Goal: Find specific page/section: Find specific page/section

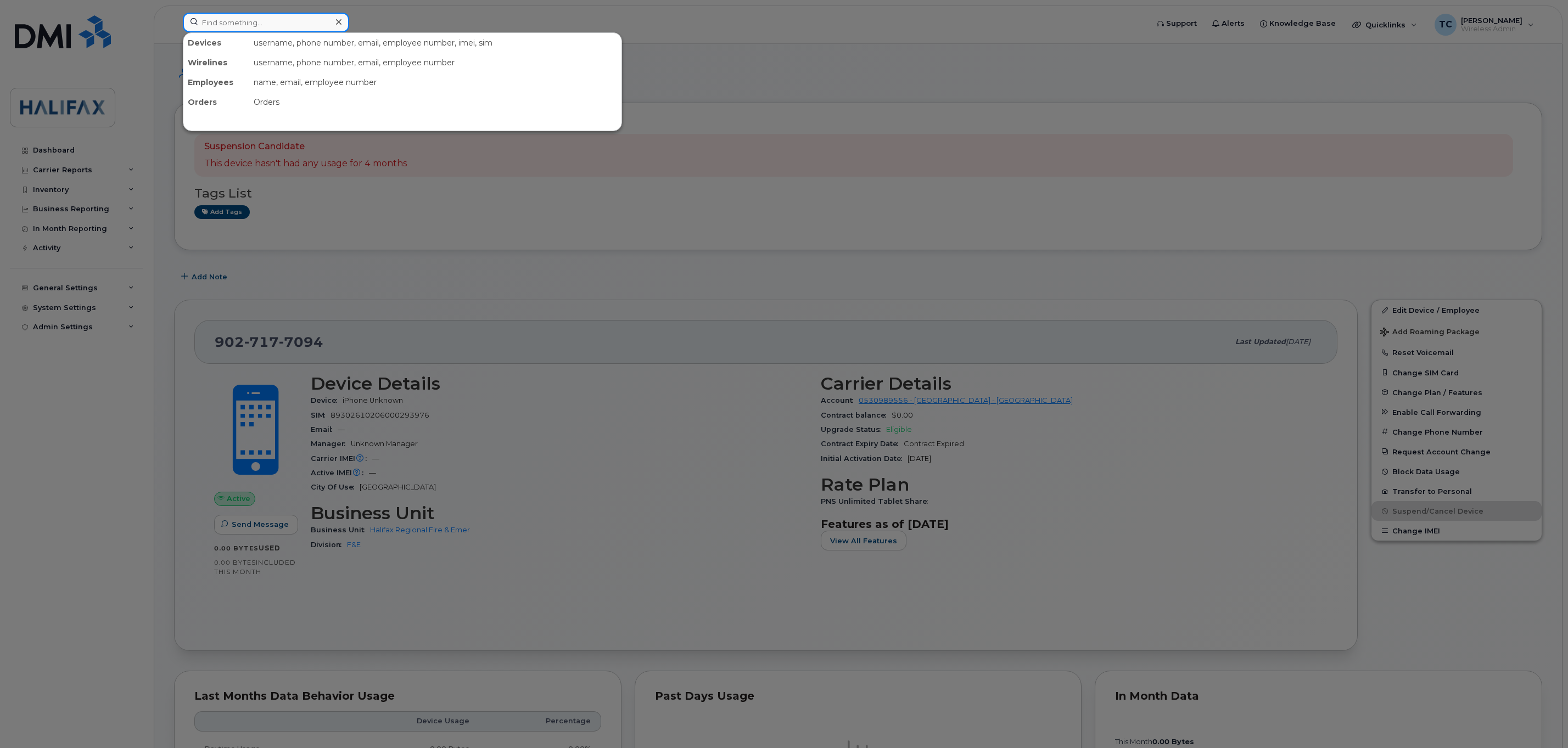
click at [284, 30] on input at bounding box center [266, 22] width 167 height 20
type input "[PERSON_NAME]"
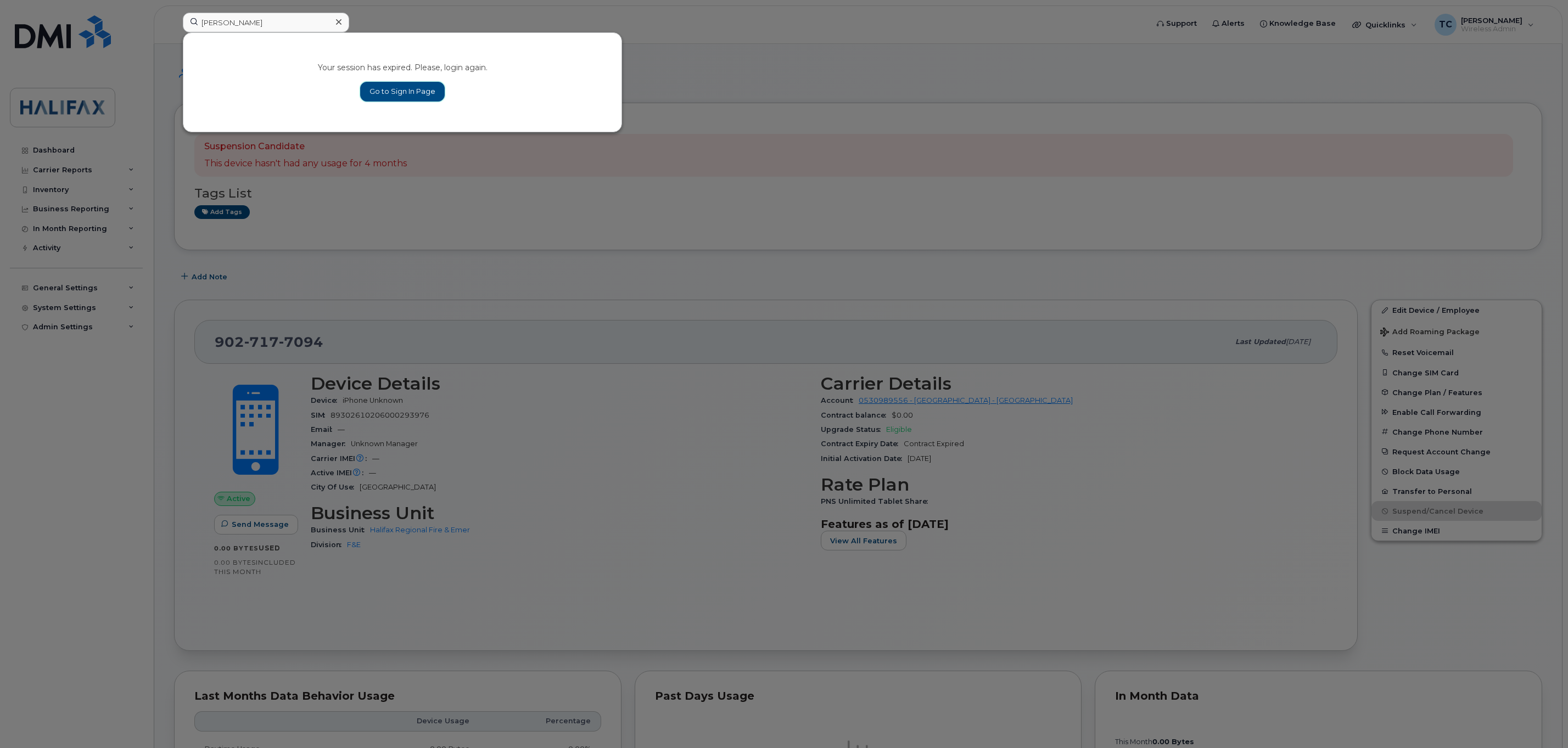
drag, startPoint x: 402, startPoint y: 87, endPoint x: 490, endPoint y: 51, distance: 95.1
click at [402, 87] on link "Go to Sign In Page" at bounding box center [403, 91] width 85 height 20
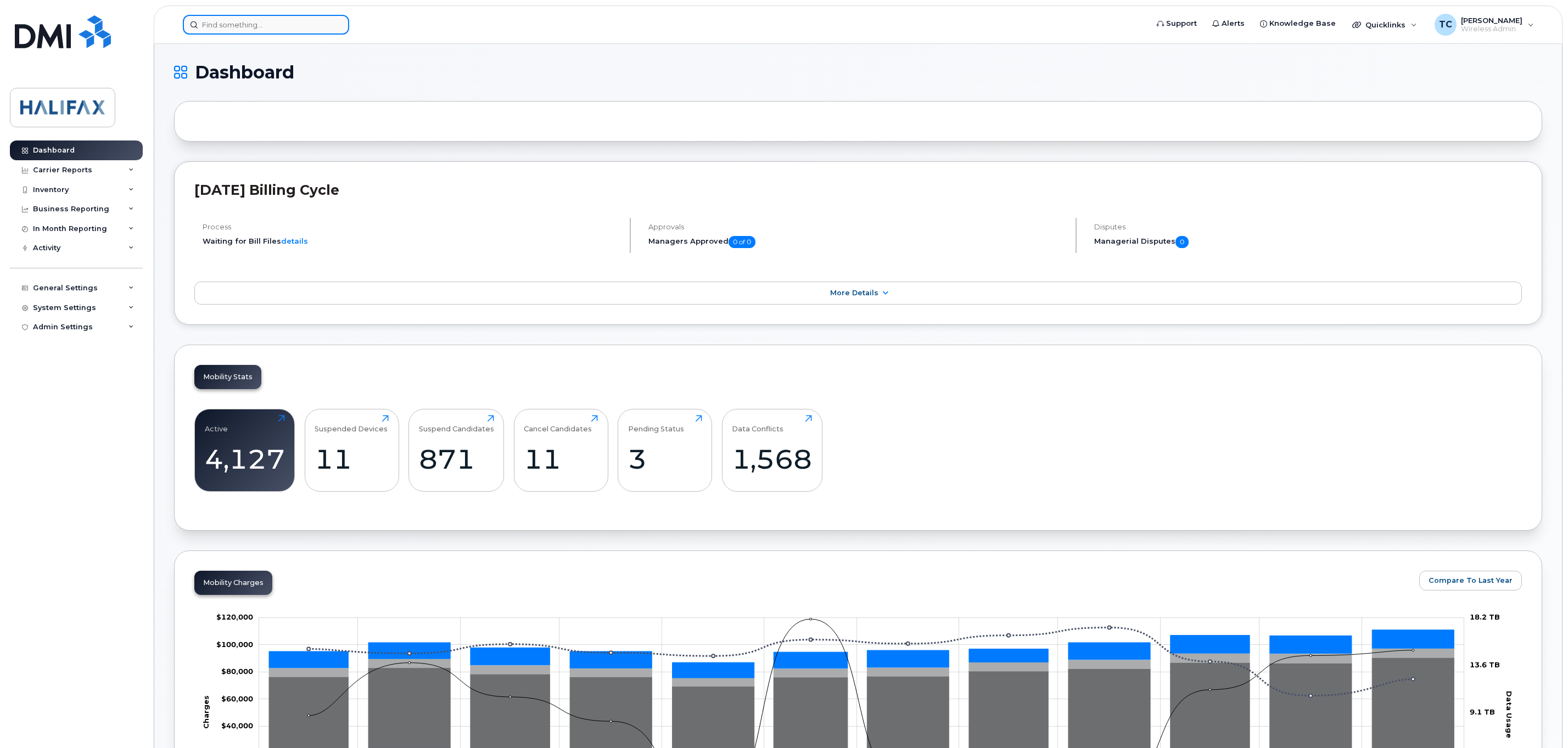
drag, startPoint x: 224, startPoint y: 26, endPoint x: 215, endPoint y: 23, distance: 9.5
click at [224, 26] on input at bounding box center [266, 25] width 167 height 20
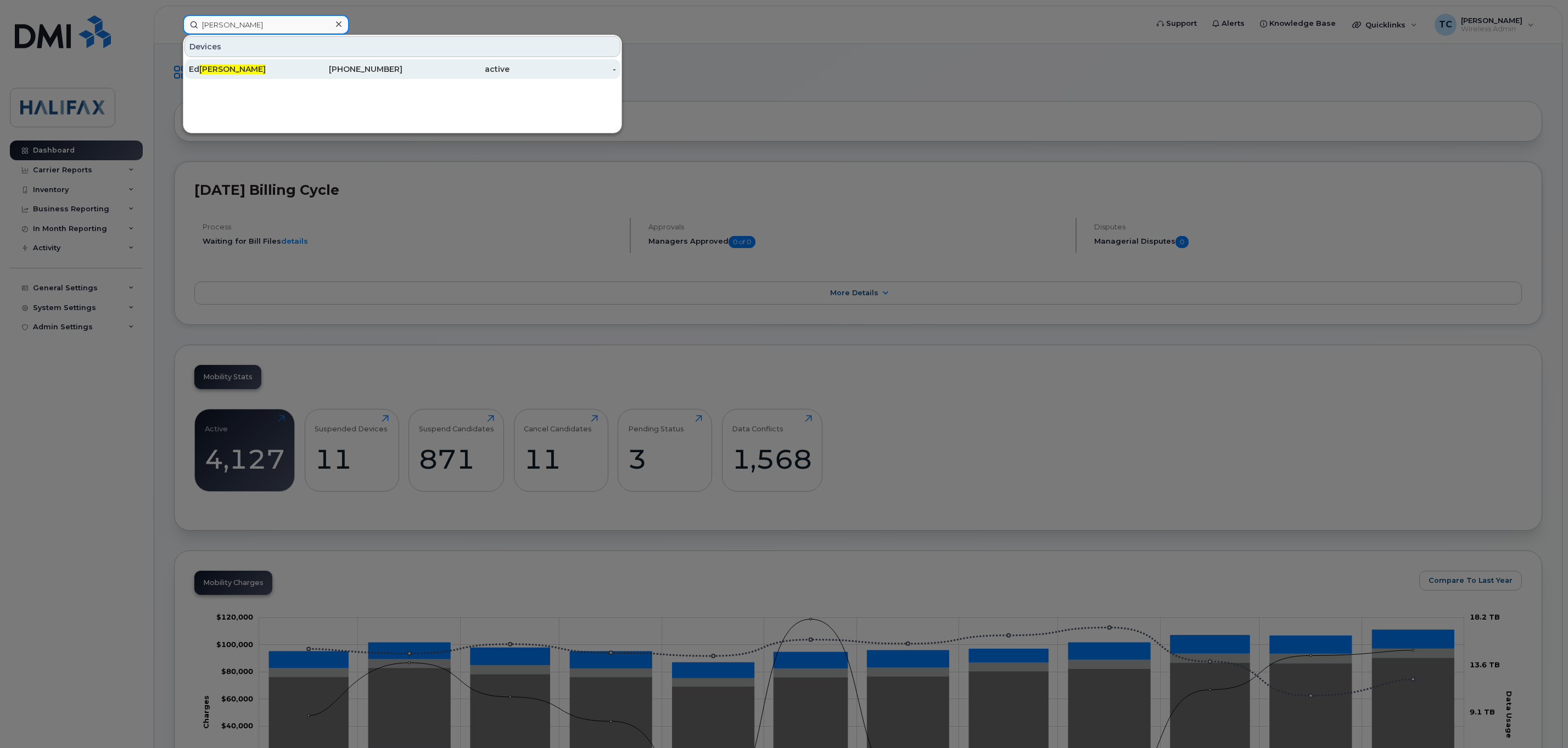
type input "[PERSON_NAME]"
click at [252, 68] on div "Ed Hanrahan" at bounding box center [243, 69] width 107 height 11
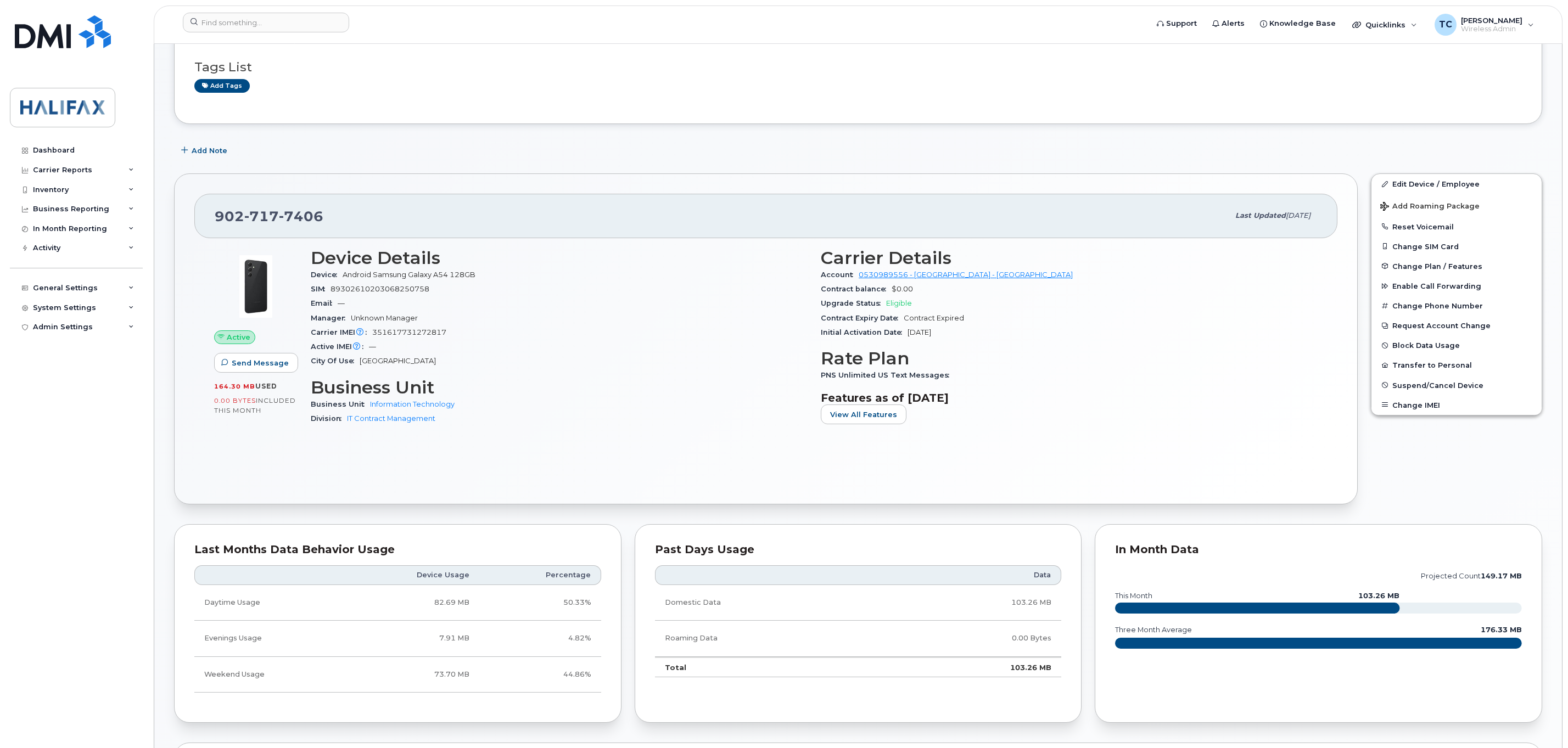
scroll to position [82, 0]
click at [128, 226] on div "In Month Reporting" at bounding box center [76, 228] width 133 height 20
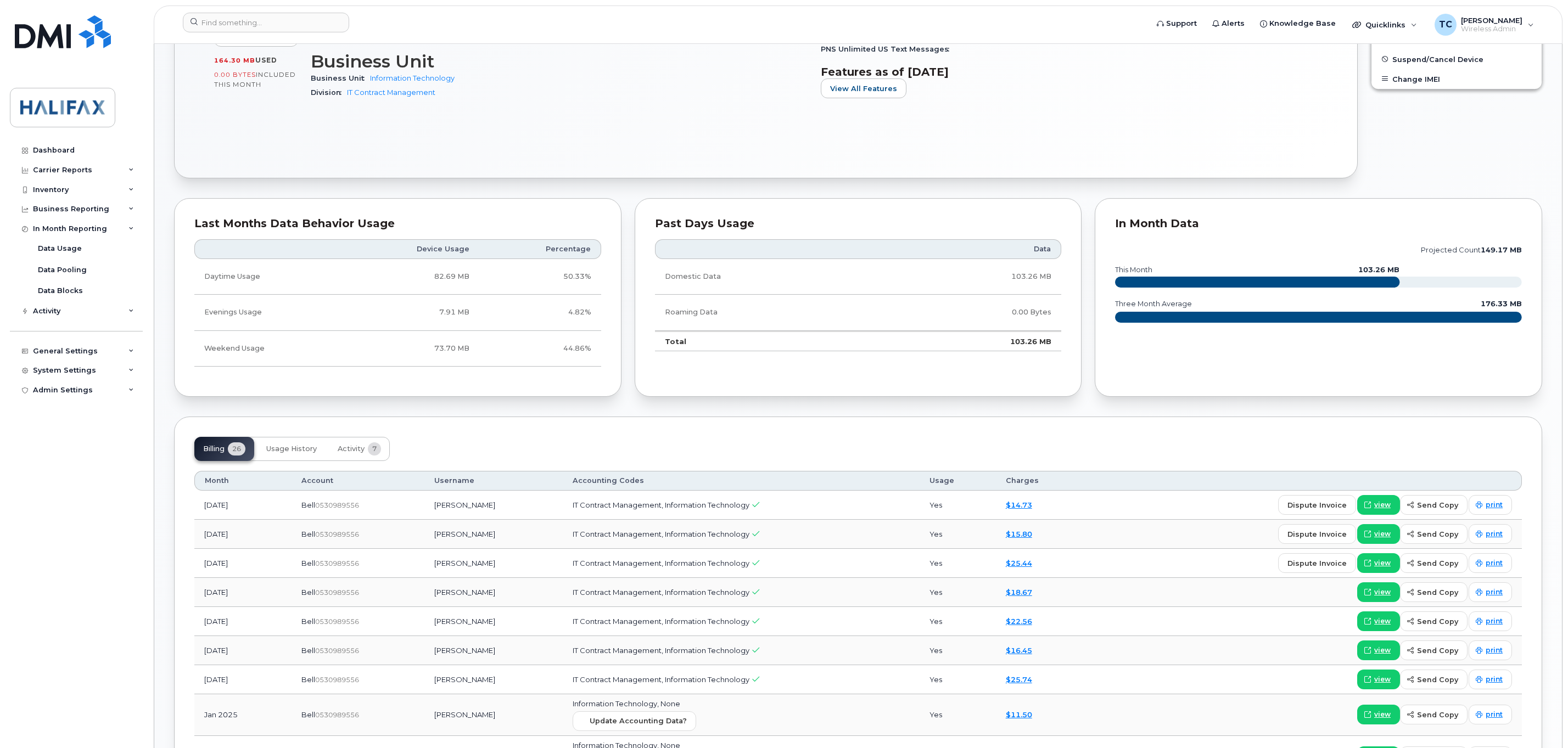
scroll to position [412, 0]
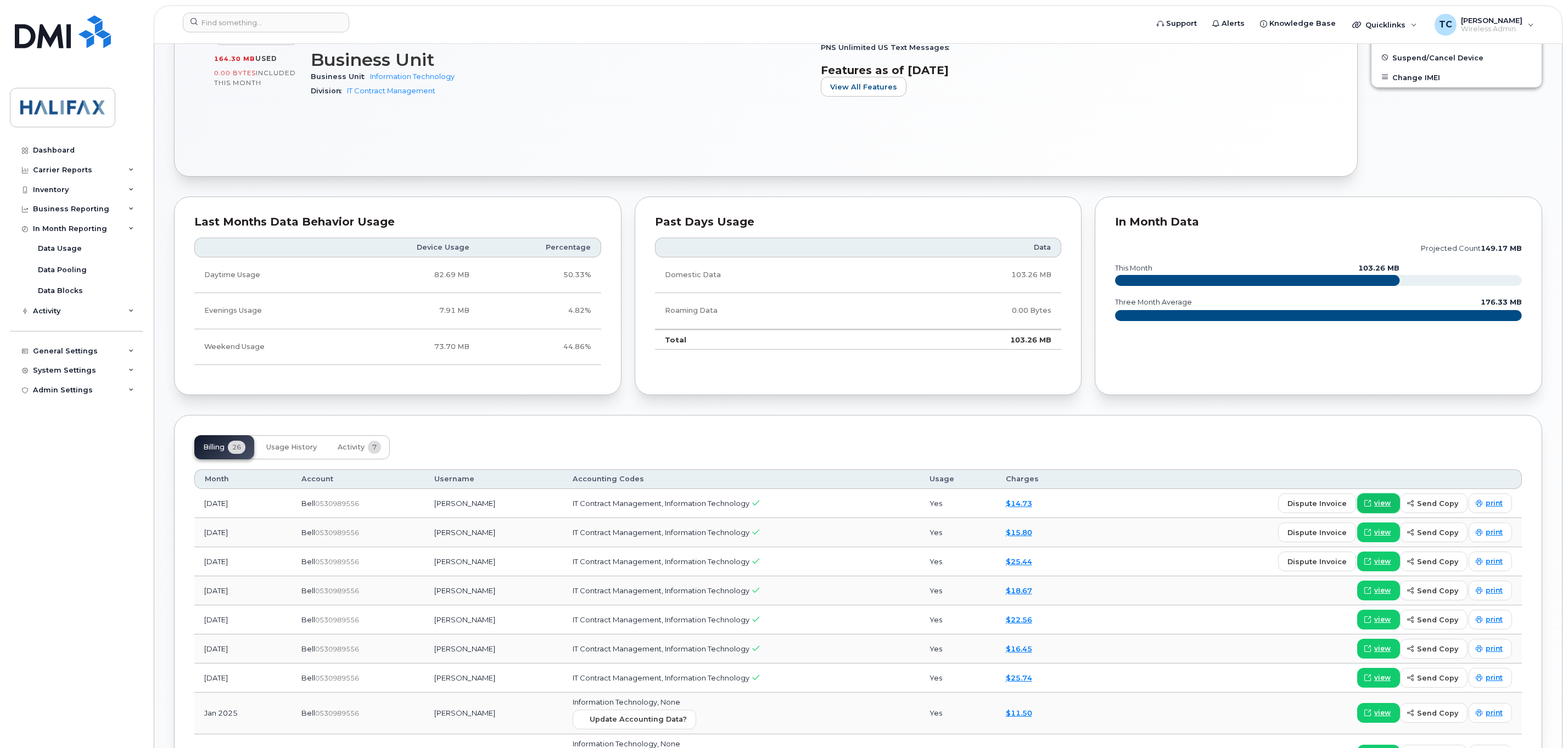
click at [1382, 509] on span "view" at bounding box center [1382, 503] width 17 height 10
